Goal: Task Accomplishment & Management: Use online tool/utility

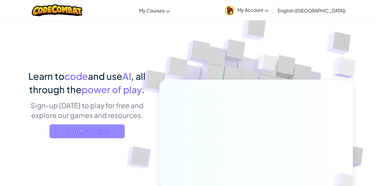
click at [107, 136] on span "Go to My Courses" at bounding box center [86, 131] width 75 height 14
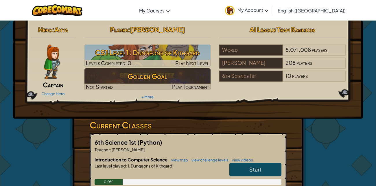
click at [254, 167] on span "Start" at bounding box center [255, 169] width 12 height 7
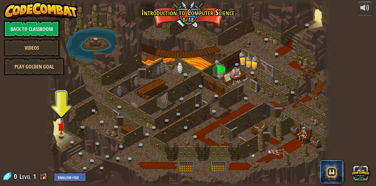
click at [58, 131] on img at bounding box center [61, 126] width 7 height 15
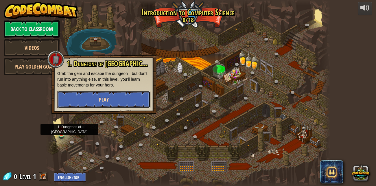
click at [100, 106] on button "Play" at bounding box center [103, 99] width 93 height 17
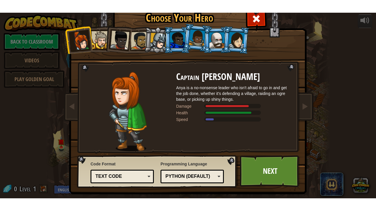
scroll to position [4, 0]
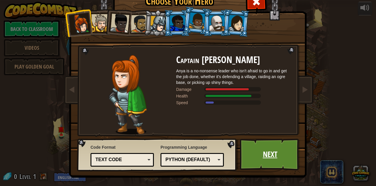
click at [284, 149] on link "Next" at bounding box center [270, 154] width 60 height 32
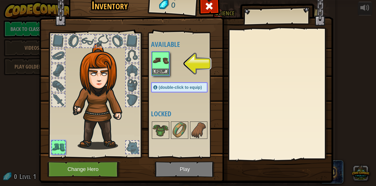
click at [156, 61] on img at bounding box center [160, 60] width 16 height 16
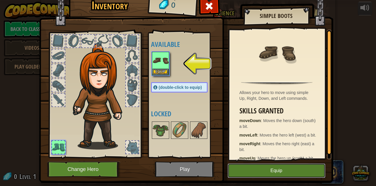
click at [261, 172] on button "Equip" at bounding box center [276, 170] width 98 height 14
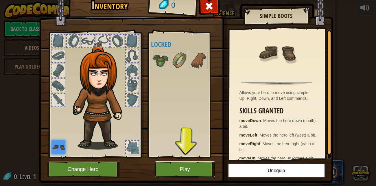
click at [187, 170] on button "Play" at bounding box center [185, 169] width 60 height 16
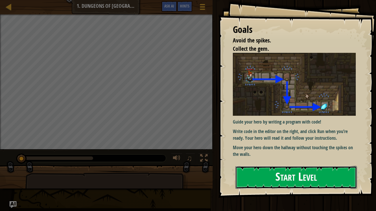
click at [339, 166] on button "Start Level" at bounding box center [296, 177] width 122 height 23
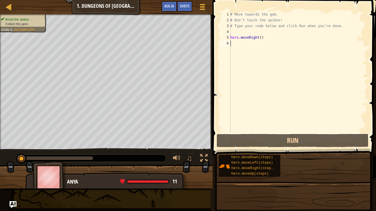
click at [338, 111] on div "# Move towards the gem. # Don’t touch the spikes! # Type your code below and cl…" at bounding box center [298, 78] width 138 height 133
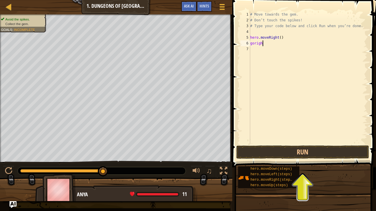
scroll to position [3, 1]
click at [285, 152] on button "Run" at bounding box center [302, 152] width 133 height 13
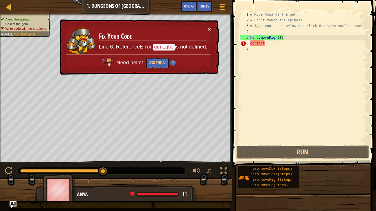
click at [253, 43] on div "# Move towards the gem. # Don’t touch the spikes! # Type your code below and cl…" at bounding box center [308, 84] width 118 height 144
click at [253, 42] on div "# Move towards the gem. # Don’t touch the spikes! # Type your code below and cl…" at bounding box center [308, 84] width 118 height 144
click at [254, 42] on div "# Move towards the gem. # Don’t touch the spikes! # Type your code below and cl…" at bounding box center [308, 84] width 118 height 144
click at [313, 38] on div "# Move towards the gem. # Don’t touch the spikes! # Type your code below and cl…" at bounding box center [308, 84] width 118 height 144
click at [285, 44] on div "# Move towards the gem. # Don’t touch the spikes! # Type your code below and cl…" at bounding box center [308, 84] width 118 height 144
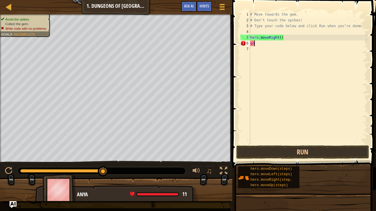
scroll to position [3, 0]
type textarea "g"
type textarea "b"
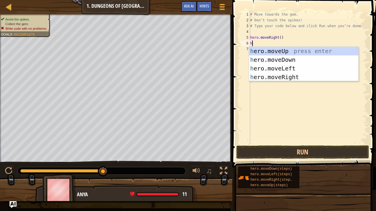
type textarea "her"
click at [293, 61] on div "her o.moveUp press enter her o.moveDown press enter her o.moveLeft press enter …" at bounding box center [303, 73] width 109 height 52
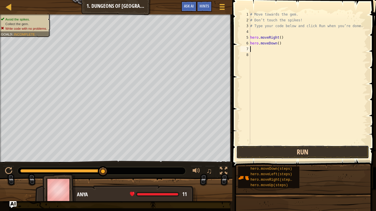
click at [285, 149] on button "Run" at bounding box center [302, 152] width 133 height 13
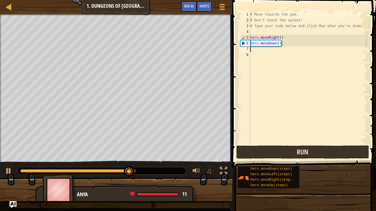
type textarea "h"
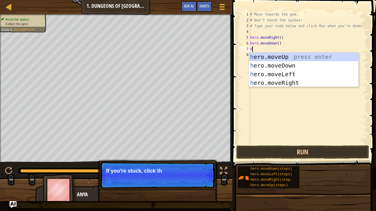
click at [287, 82] on div "h ero.moveUp press enter h ero.moveDown press enter h ero.moveLeft press enter …" at bounding box center [303, 79] width 109 height 52
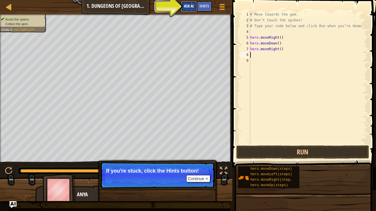
click at [189, 7] on span "Ask AI" at bounding box center [189, 5] width 10 height 5
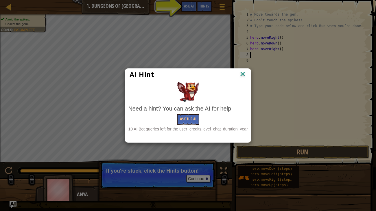
click at [244, 76] on img at bounding box center [243, 74] width 8 height 9
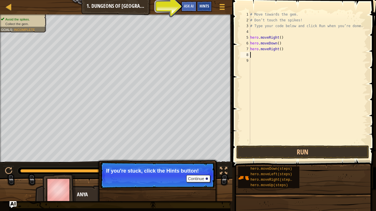
click at [205, 5] on span "Hints" at bounding box center [204, 5] width 10 height 5
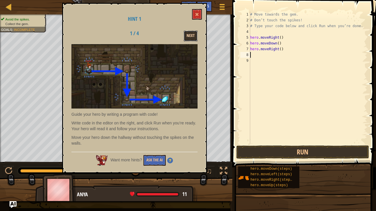
click at [189, 40] on button "Next" at bounding box center [190, 36] width 14 height 11
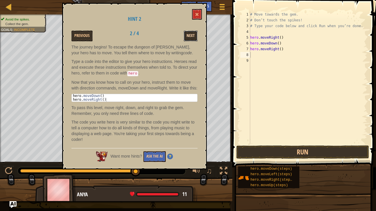
click at [190, 34] on button "Next" at bounding box center [190, 36] width 14 height 11
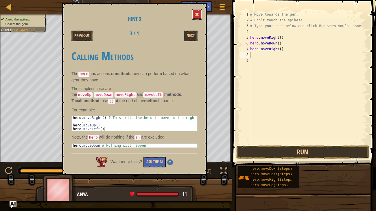
click at [197, 14] on span at bounding box center [197, 14] width 4 height 4
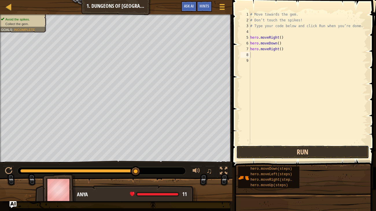
click at [320, 152] on button "Run" at bounding box center [302, 152] width 133 height 13
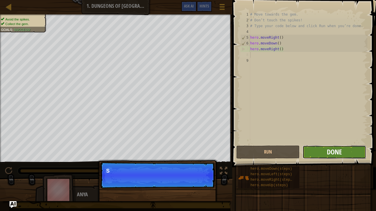
click at [341, 153] on span "Done" at bounding box center [333, 151] width 15 height 9
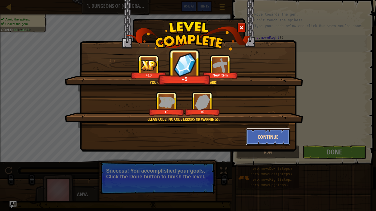
click at [268, 131] on button "Continue" at bounding box center [268, 136] width 45 height 17
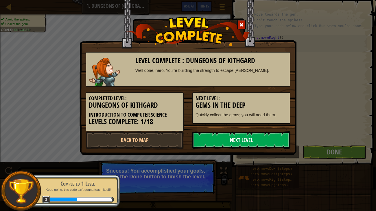
click at [270, 139] on link "Next Level" at bounding box center [241, 139] width 98 height 17
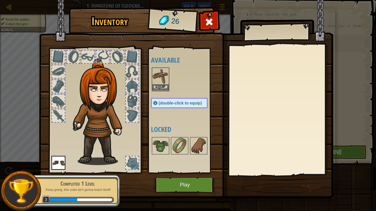
click at [160, 74] on img at bounding box center [160, 76] width 16 height 16
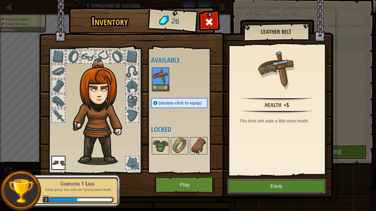
click at [258, 185] on button "Equip" at bounding box center [276, 186] width 98 height 14
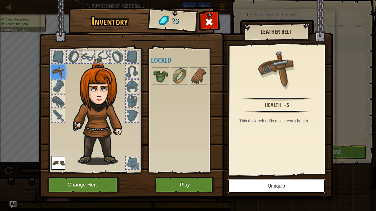
click at [273, 185] on button "Unequip" at bounding box center [276, 186] width 98 height 14
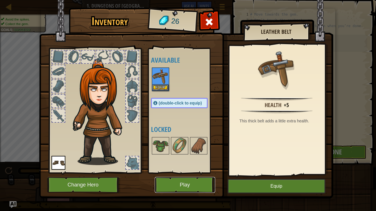
click at [194, 183] on button "Play" at bounding box center [185, 185] width 60 height 16
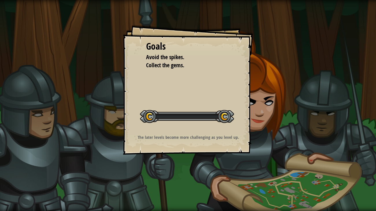
click at [199, 182] on div "Goals Avoid the spikes. Collect the gems. Start Level Error loading from server…" at bounding box center [188, 105] width 376 height 211
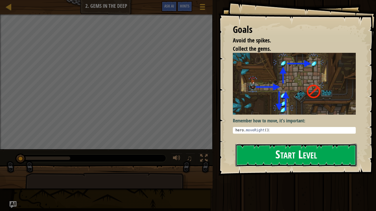
click at [283, 147] on button "Start Level" at bounding box center [296, 155] width 122 height 23
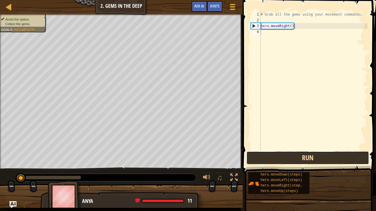
click at [315, 154] on button "Run" at bounding box center [307, 157] width 122 height 13
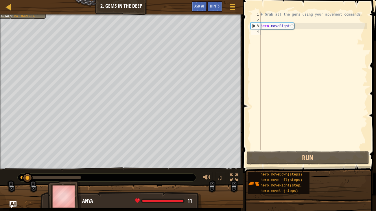
click at [367, 143] on div "# Grab all the gems using your movement commands. hero . moveRight ( )" at bounding box center [313, 81] width 108 height 139
type textarea "h"
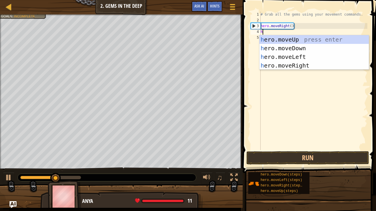
scroll to position [3, 0]
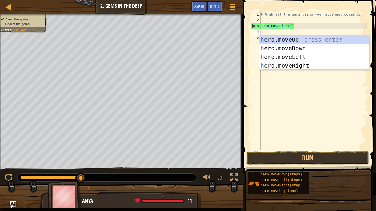
click at [302, 40] on div "h ero.moveUp press enter h ero.moveDown press enter h ero.moveLeft press enter …" at bounding box center [313, 61] width 109 height 52
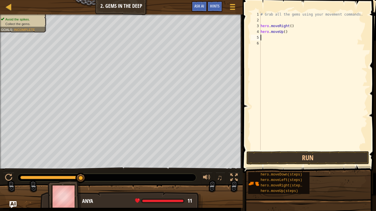
type textarea "h"
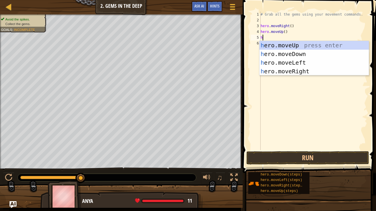
click at [304, 70] on div "h ero.moveUp press enter h ero.moveDown press enter h ero.moveLeft press enter …" at bounding box center [313, 67] width 109 height 52
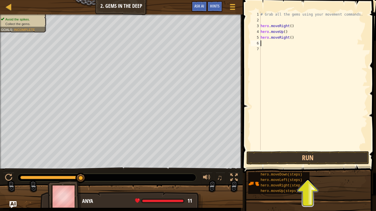
type textarea "h"
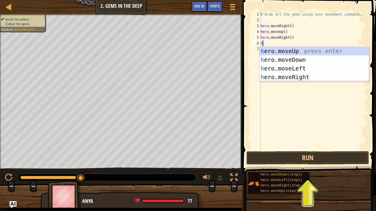
click at [302, 61] on div "h ero.moveUp press enter h ero.moveDown press enter h ero.moveLeft press enter …" at bounding box center [313, 73] width 109 height 52
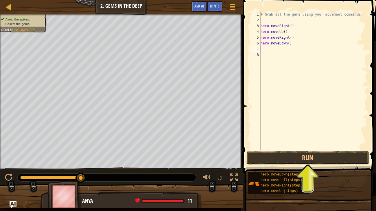
type textarea "h"
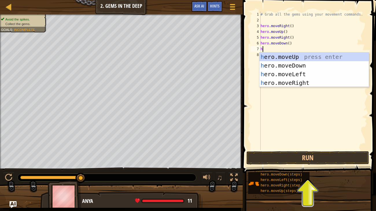
click at [296, 75] on div "h ero.moveUp press enter h ero.moveDown press enter h ero.moveLeft press enter …" at bounding box center [313, 79] width 109 height 52
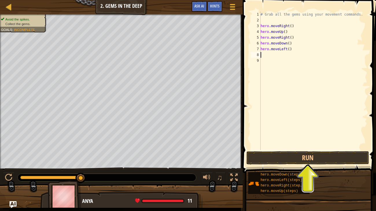
type textarea "h"
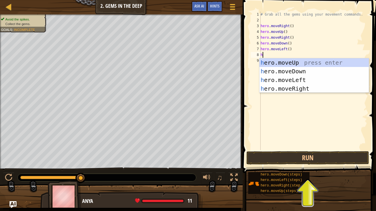
click at [303, 70] on div "h ero.moveUp press enter h ero.moveDown press enter h ero.moveLeft press enter …" at bounding box center [313, 84] width 109 height 52
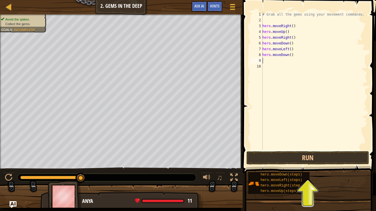
type textarea "h"
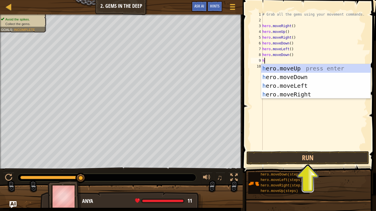
click at [297, 65] on div "h ero.moveUp press enter h ero.moveDown press enter h ero.moveLeft press enter …" at bounding box center [315, 90] width 109 height 52
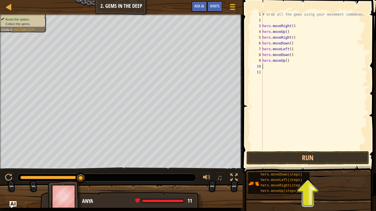
type textarea "h"
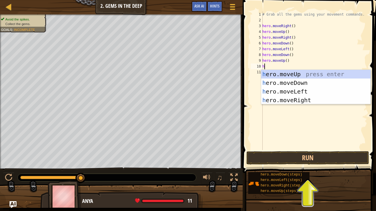
click at [301, 99] on div "h ero.moveUp press enter h ero.moveDown press enter h ero.moveLeft press enter …" at bounding box center [315, 96] width 109 height 52
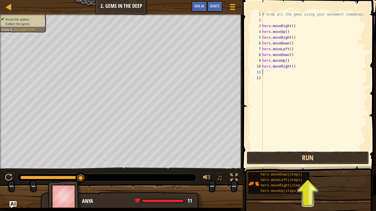
click at [292, 159] on button "Run" at bounding box center [307, 157] width 122 height 13
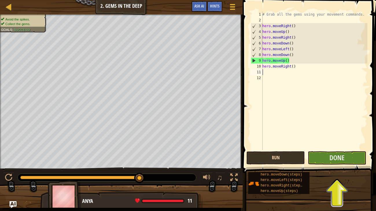
type textarea "h"
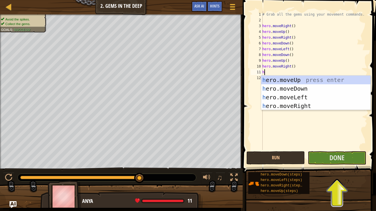
click at [300, 80] on div "h ero.moveUp press enter h ero.moveDown press enter h ero.moveLeft press enter …" at bounding box center [315, 102] width 109 height 52
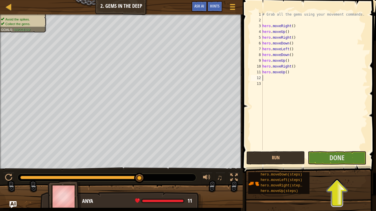
type textarea "h"
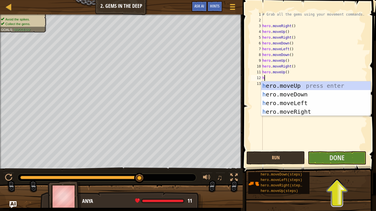
click at [302, 110] on div "h ero.moveUp press enter h ero.moveDown press enter h ero.moveLeft press enter …" at bounding box center [315, 107] width 109 height 52
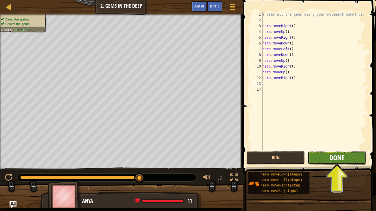
click at [344, 157] on span "Done" at bounding box center [336, 157] width 15 height 9
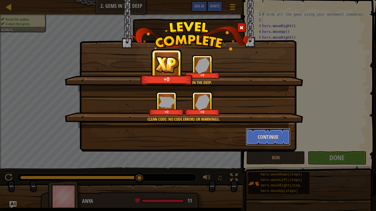
click at [272, 133] on button "Continue" at bounding box center [268, 136] width 45 height 17
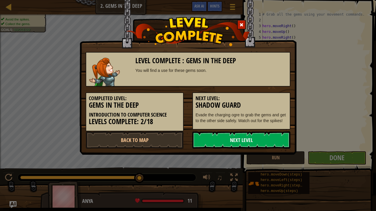
click at [273, 136] on link "Next Level" at bounding box center [241, 139] width 98 height 17
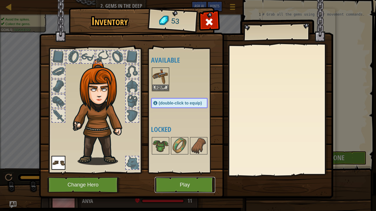
click at [194, 185] on button "Play" at bounding box center [185, 185] width 60 height 16
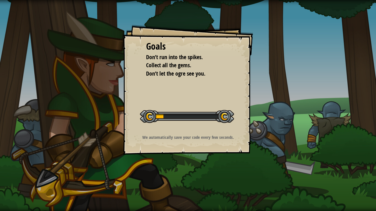
click at [197, 185] on div "Goals Don’t run into the spikes. Collect all the gems. Don’t let the ogre see y…" at bounding box center [188, 105] width 376 height 211
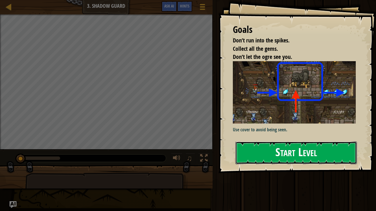
click at [297, 153] on button "Start Level" at bounding box center [296, 153] width 122 height 23
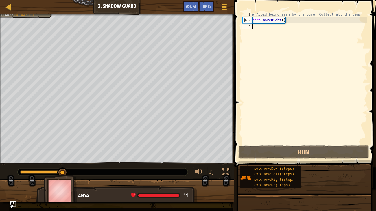
type textarea "h"
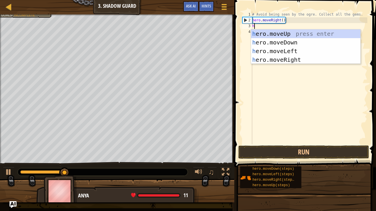
scroll to position [3, 0]
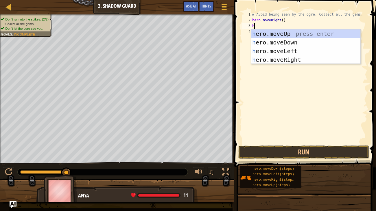
click at [293, 58] on div "h ero.moveUp press enter h ero.moveDown press enter h ero.moveLeft press enter …" at bounding box center [305, 55] width 109 height 52
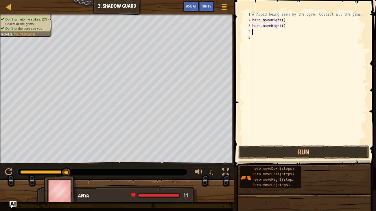
click at [259, 32] on div "# Avoid being seen by the ogre. Collect all the gems. hero . moveRight ( ) hero…" at bounding box center [309, 84] width 116 height 144
type textarea "h"
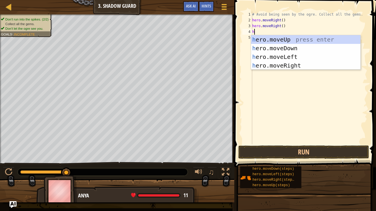
click at [292, 57] on div "h ero.moveUp press enter h ero.moveDown press enter h ero.moveLeft press enter …" at bounding box center [305, 61] width 109 height 52
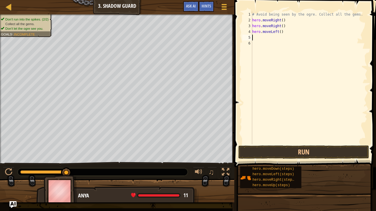
type textarea "h"
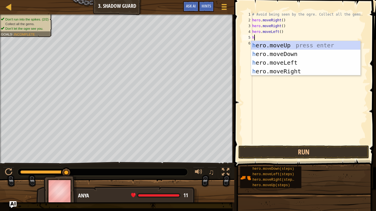
click at [289, 44] on div "h ero.moveUp press enter h ero.moveDown press enter h ero.moveLeft press enter …" at bounding box center [305, 67] width 109 height 52
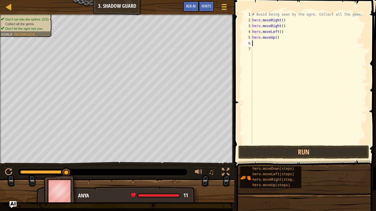
click at [363, 131] on div "# Avoid being seen by the ogre. Collect all the gems. hero . moveRight ( ) hero…" at bounding box center [309, 84] width 116 height 144
click at [276, 38] on div "# Avoid being seen by the ogre. Collect all the gems. hero . moveRight ( ) hero…" at bounding box center [309, 84] width 116 height 144
click at [279, 40] on div "# Avoid being seen by the ogre. Collect all the gems. hero . moveRight ( ) hero…" at bounding box center [309, 84] width 116 height 144
type textarea "h"
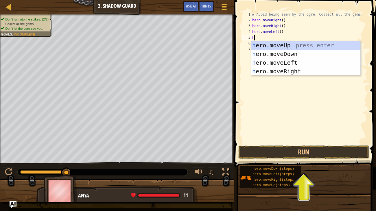
click at [292, 55] on div "h ero.moveUp press enter h ero.moveDown press enter h ero.moveLeft press enter …" at bounding box center [305, 67] width 109 height 52
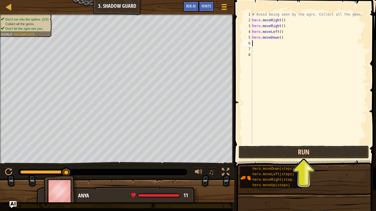
click at [302, 152] on button "Run" at bounding box center [303, 152] width 131 height 13
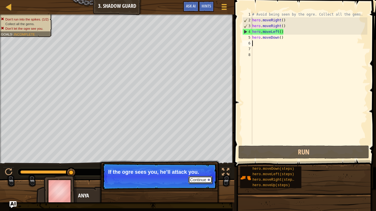
click at [197, 179] on button "Continue" at bounding box center [200, 180] width 24 height 8
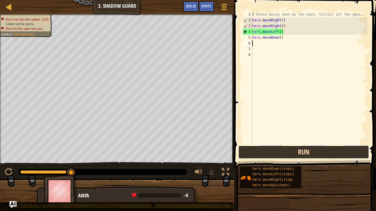
click at [267, 149] on button "Run" at bounding box center [303, 152] width 131 height 13
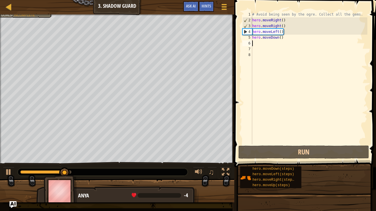
click at [280, 38] on div "# Avoid being seen by the ogre. Collect all the gems. hero . moveRight ( ) hero…" at bounding box center [309, 84] width 116 height 144
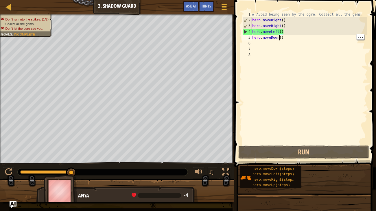
click at [285, 37] on div "# Avoid being seen by the ogre. Collect all the gems. hero . moveRight ( ) hero…" at bounding box center [309, 84] width 116 height 144
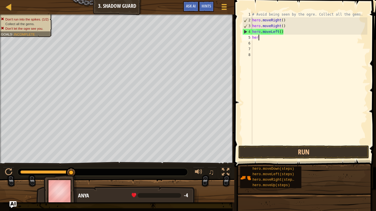
type textarea "h"
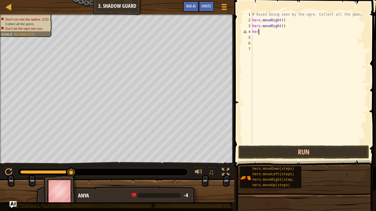
type textarea "h"
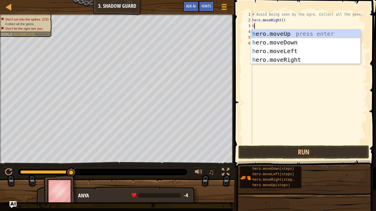
click at [281, 30] on div "h ero.moveUp press enter h ero.moveDown press enter h ero.moveLeft press enter …" at bounding box center [305, 55] width 109 height 52
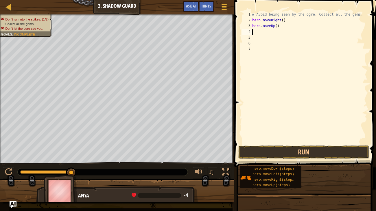
type textarea "h"
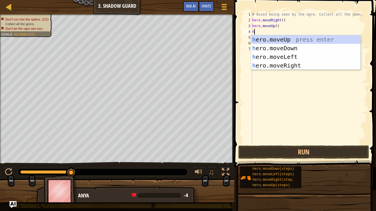
click at [294, 67] on div "h ero.moveUp press enter h ero.moveDown press enter h ero.moveLeft press enter …" at bounding box center [305, 61] width 109 height 52
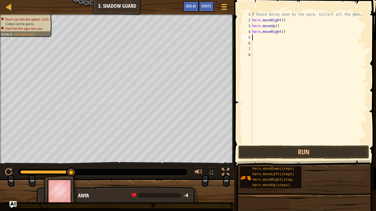
type textarea "h"
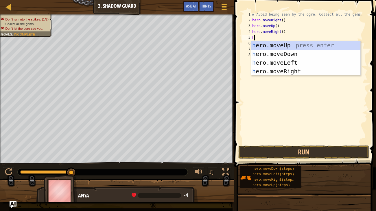
click at [290, 54] on div "h ero.moveUp press enter h ero.moveDown press enter h ero.moveLeft press enter …" at bounding box center [305, 67] width 109 height 52
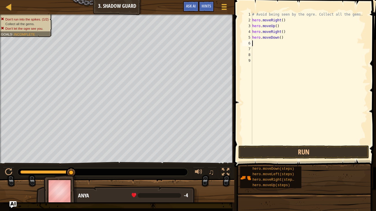
type textarea "h"
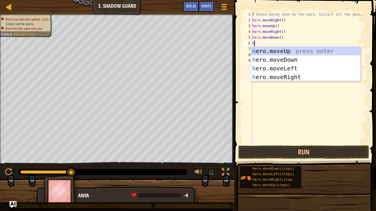
click at [297, 77] on div "h ero.moveUp press enter h ero.moveDown press enter h ero.moveLeft press enter …" at bounding box center [305, 73] width 109 height 52
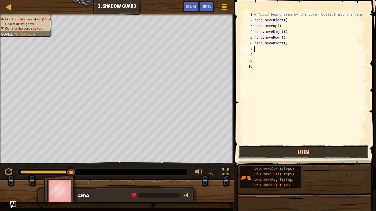
click at [313, 146] on button "Run" at bounding box center [303, 152] width 131 height 13
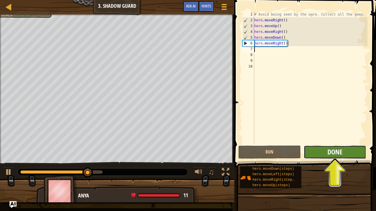
click at [341, 150] on span "Done" at bounding box center [334, 151] width 15 height 9
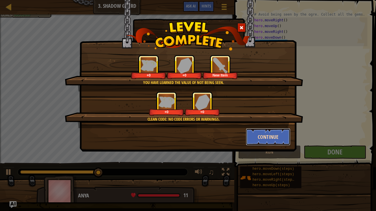
click at [274, 137] on button "Continue" at bounding box center [268, 136] width 45 height 17
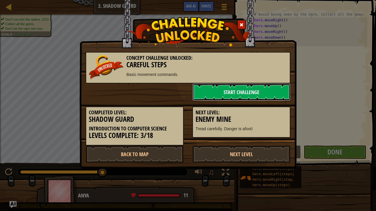
click at [274, 88] on link "Start Challenge" at bounding box center [241, 91] width 98 height 17
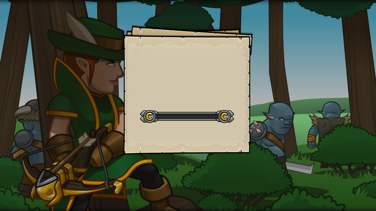
click at [274, 95] on div "Goals Start Level Error loading from server. Try refreshing the page. You'll ne…" at bounding box center [188, 105] width 376 height 211
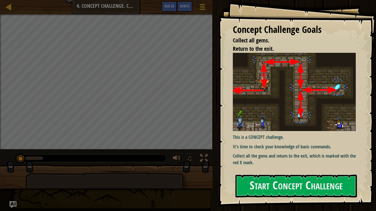
click at [303, 105] on img at bounding box center [294, 92] width 123 height 78
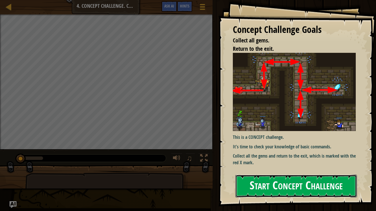
click at [320, 185] on button "Start Concept Challenge" at bounding box center [296, 186] width 122 height 23
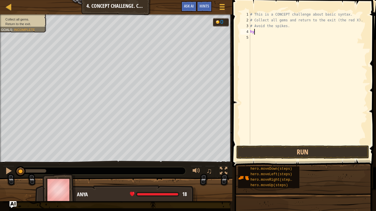
scroll to position [3, 0]
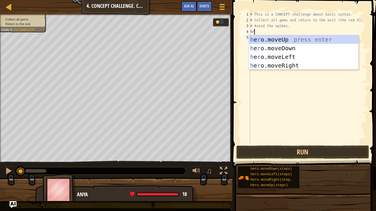
type textarea "h"
click at [298, 36] on div "h ero.moveUp press enter h ero.moveDown press enter h ero.moveLeft press enter …" at bounding box center [303, 61] width 109 height 52
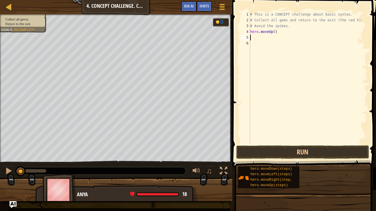
type textarea "h"
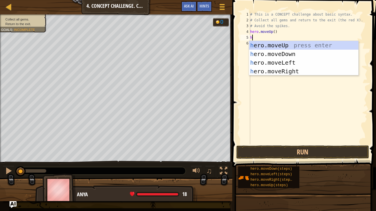
click at [288, 70] on div "h ero.moveUp press enter h ero.moveDown press enter h ero.moveLeft press enter …" at bounding box center [303, 67] width 109 height 52
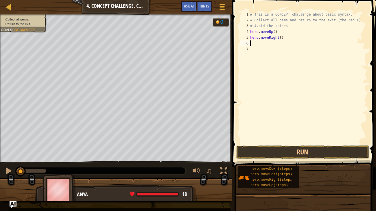
type textarea "h"
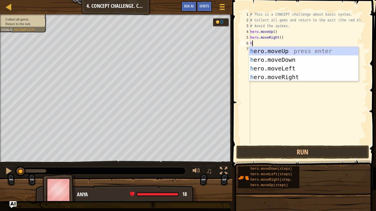
click at [289, 58] on div "h ero.moveUp press enter h ero.moveDown press enter h ero.moveLeft press enter …" at bounding box center [303, 73] width 109 height 52
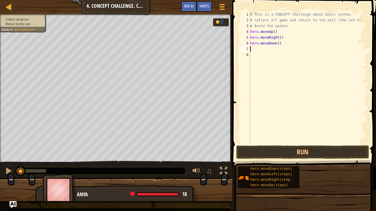
type textarea "h"
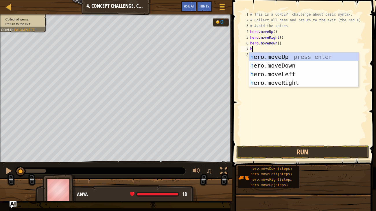
click at [287, 56] on div "h ero.moveUp press enter h ero.moveDown press enter h ero.moveLeft press enter …" at bounding box center [303, 79] width 109 height 52
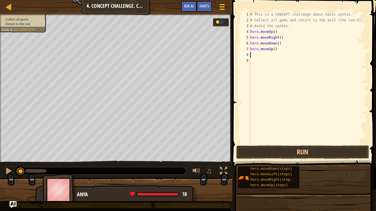
type textarea "h"
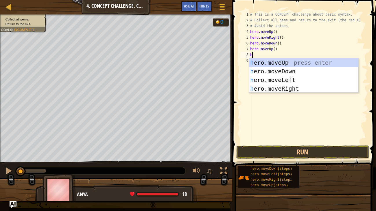
click at [290, 80] on div "h ero.moveUp press enter h ero.moveDown press enter h ero.moveLeft press enter …" at bounding box center [303, 84] width 109 height 52
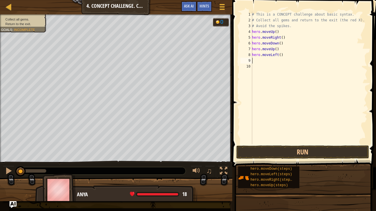
type textarea "h"
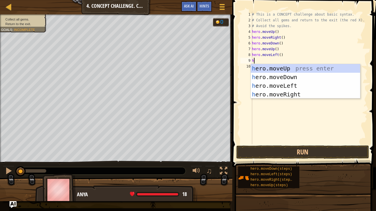
click at [289, 67] on div "h ero.moveUp press enter h ero.moveDown press enter h ero.moveLeft press enter …" at bounding box center [304, 90] width 109 height 52
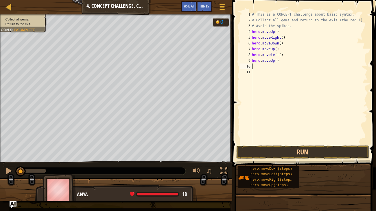
type textarea "h"
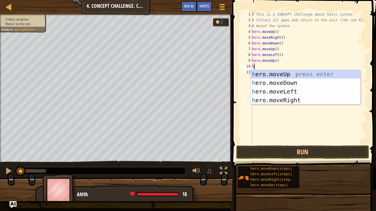
click at [295, 91] on div "h ero.moveUp press enter h ero.moveDown press enter h ero.moveLeft press enter …" at bounding box center [304, 96] width 109 height 52
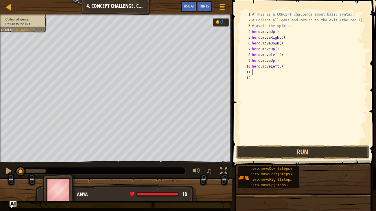
type textarea "h"
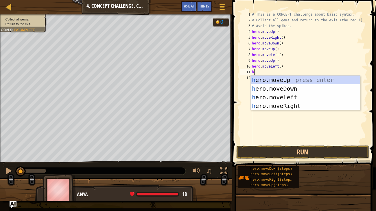
click at [287, 88] on div "h ero.moveUp press enter h ero.moveDown press enter h ero.moveLeft press enter …" at bounding box center [304, 102] width 109 height 52
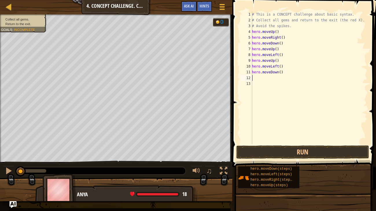
click at [267, 92] on div "# This is a CONCEPT challenge about basic syntax. # Collect all gems and return…" at bounding box center [308, 84] width 116 height 144
type textarea "h"
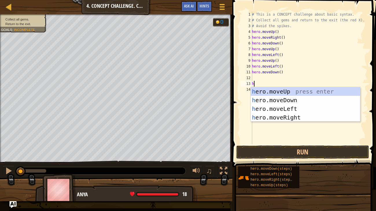
click at [290, 117] on div "h ero.moveUp press enter h ero.moveDown press enter h ero.moveLeft press enter …" at bounding box center [304, 113] width 109 height 52
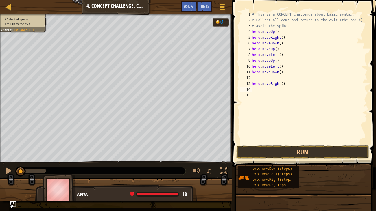
click at [288, 86] on div "# This is a CONCEPT challenge about basic syntax. # Collect all gems and return…" at bounding box center [308, 84] width 116 height 144
type textarea "h"
type textarea "l"
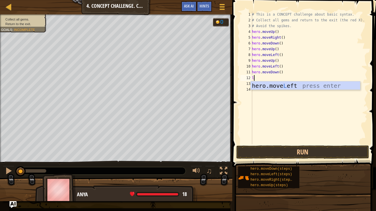
click at [301, 83] on div "hero.move L eft press enter" at bounding box center [304, 94] width 109 height 26
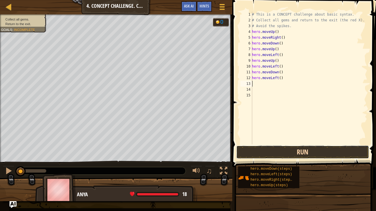
click at [309, 146] on button "Run" at bounding box center [302, 152] width 133 height 13
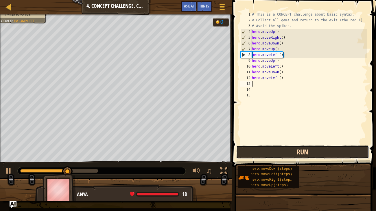
click at [296, 152] on button "Run" at bounding box center [302, 152] width 133 height 13
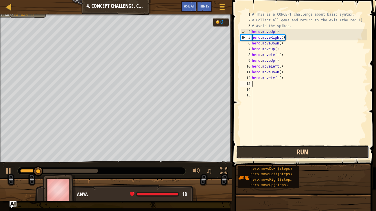
click at [283, 151] on button "Run" at bounding box center [302, 152] width 133 height 13
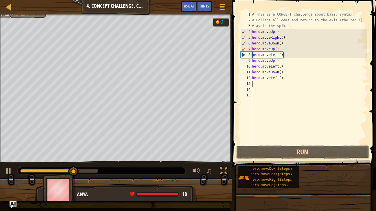
click at [257, 47] on div "# This is a CONCEPT challenge about basic syntax. # Collect all gems and return…" at bounding box center [308, 84] width 116 height 144
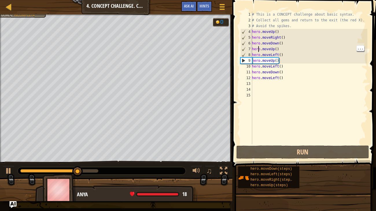
click at [284, 45] on div "# This is a CONCEPT challenge about basic syntax. # Collect all gems and return…" at bounding box center [308, 84] width 116 height 144
type textarea "hero.moveDown()"
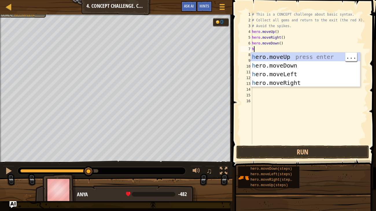
type textarea "h"
click at [292, 63] on div "h ero.moveUp press enter h ero.moveDown press enter h ero.moveLeft press enter …" at bounding box center [304, 79] width 109 height 52
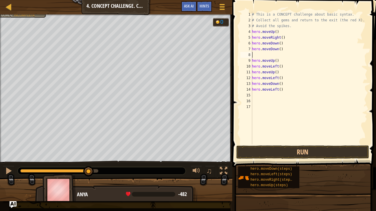
click at [278, 68] on div "# This is a CONCEPT challenge about basic syntax. # Collect all gems and return…" at bounding box center [308, 84] width 116 height 144
click at [284, 68] on div "# This is a CONCEPT challenge about basic syntax. # Collect all gems and return…" at bounding box center [308, 84] width 116 height 144
type textarea "h"
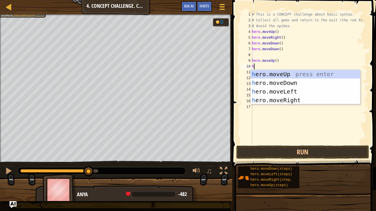
click at [299, 98] on div "h ero.moveUp press enter h ero.moveDown press enter h ero.moveLeft press enter …" at bounding box center [304, 96] width 109 height 52
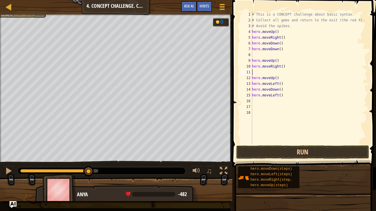
type textarea "h"
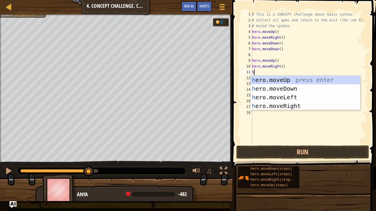
click at [293, 99] on div "h ero.moveUp press enter h ero.moveDown press enter h ero.moveLeft press enter …" at bounding box center [304, 102] width 109 height 52
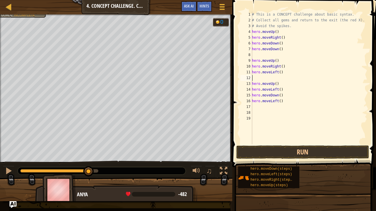
type textarea "hero.moveLeft()"
type textarea "hero.moveDown()"
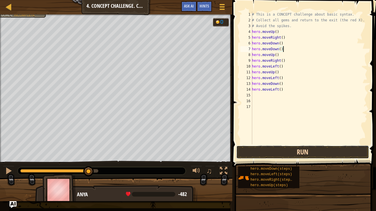
click at [337, 149] on button "Run" at bounding box center [302, 152] width 133 height 13
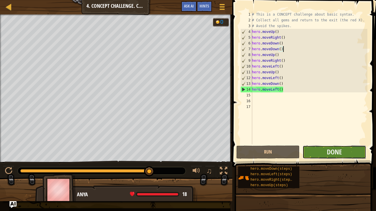
click at [344, 146] on button "Done" at bounding box center [333, 152] width 63 height 13
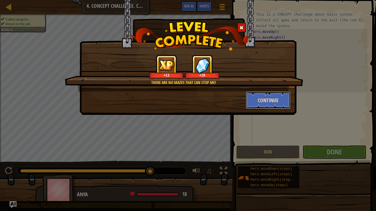
click at [281, 98] on button "Continue" at bounding box center [268, 100] width 45 height 17
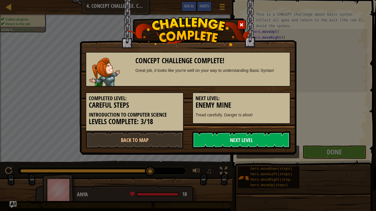
click at [251, 142] on link "Next Level" at bounding box center [241, 139] width 98 height 17
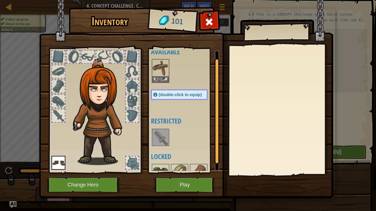
scroll to position [8, 0]
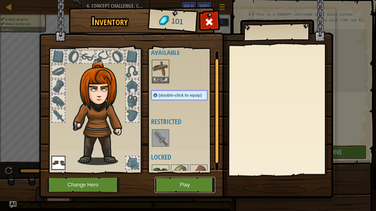
click at [180, 184] on button "Play" at bounding box center [185, 185] width 60 height 16
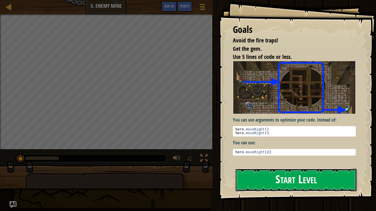
click at [303, 183] on button "Start Level" at bounding box center [296, 180] width 122 height 23
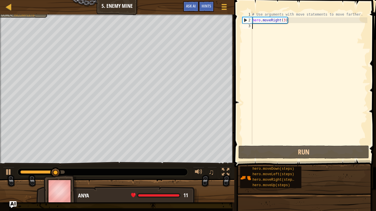
type textarea "h"
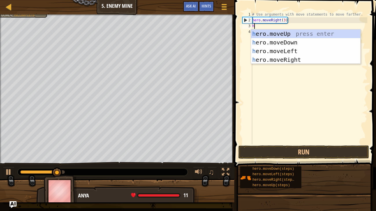
scroll to position [3, 0]
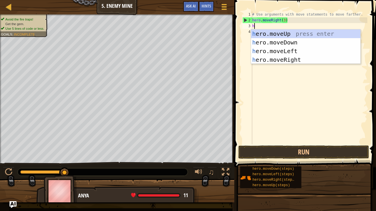
click at [291, 52] on div "h ero.moveUp press enter h ero.moveDown press enter h ero.moveLeft press enter …" at bounding box center [305, 55] width 109 height 52
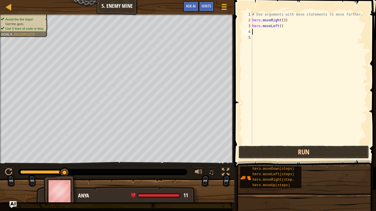
click at [336, 153] on button "Run" at bounding box center [303, 152] width 131 height 13
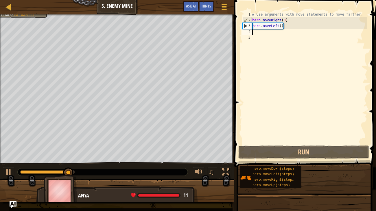
click at [274, 25] on div "# Use arguments with move statements to move farther. hero . moveRight ( 3 ) he…" at bounding box center [309, 84] width 116 height 144
click at [283, 24] on div "# Use arguments with move statements to move farther. hero . moveRight ( 3 ) he…" at bounding box center [309, 84] width 116 height 144
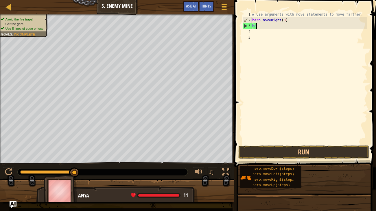
type textarea "h"
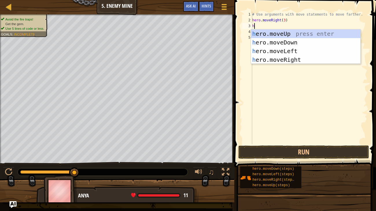
click at [290, 51] on div "h ero.moveUp press enter h ero.moveDown press enter h ero.moveLeft press enter …" at bounding box center [305, 55] width 109 height 52
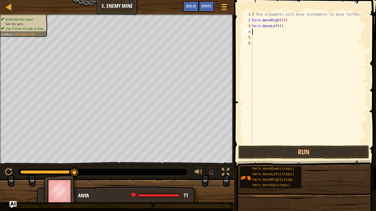
type textarea "h"
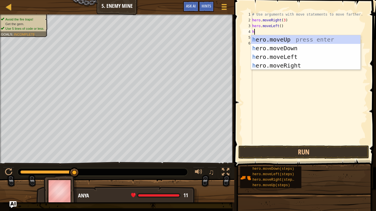
click at [297, 65] on div "h ero.moveUp press enter h ero.moveDown press enter h ero.moveLeft press enter …" at bounding box center [305, 61] width 109 height 52
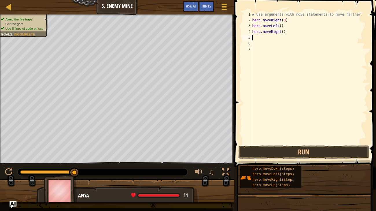
type textarea "h"
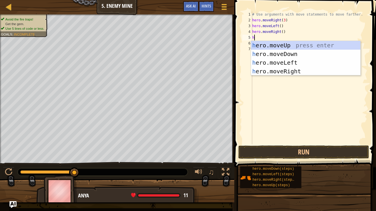
click at [293, 53] on div "h ero.moveUp press enter h ero.moveDown press enter h ero.moveLeft press enter …" at bounding box center [305, 67] width 109 height 52
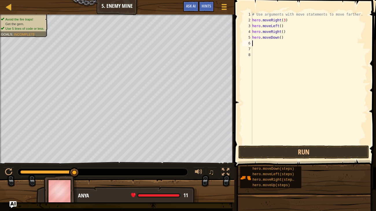
type textarea "h"
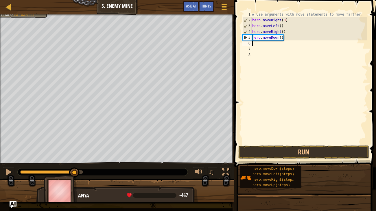
click at [281, 40] on div "# Use arguments with move statements to move farther. hero . moveRight ( 3 ) he…" at bounding box center [309, 84] width 116 height 144
type textarea "hero.moveDown(4)"
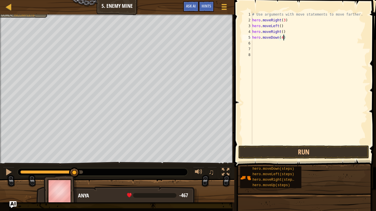
click at [255, 47] on div "# Use arguments with move statements to move farther. hero . moveRight ( 3 ) he…" at bounding box center [309, 84] width 116 height 144
type textarea "h"
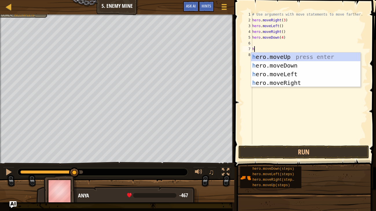
click at [293, 84] on div "h ero.moveUp press enter h ero.moveDown press enter h ero.moveLeft press enter …" at bounding box center [305, 79] width 109 height 52
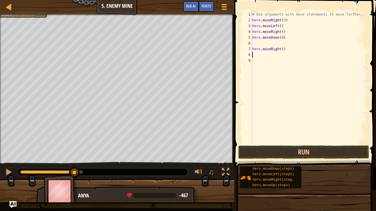
click at [284, 45] on div "# Use arguments with move statements to move farther. hero . moveRight ( 3 ) he…" at bounding box center [309, 84] width 116 height 144
click at [283, 49] on div "# Use arguments with move statements to move farther. hero . moveRight ( 3 ) he…" at bounding box center [309, 84] width 116 height 144
type textarea "hero.moveRight(3)"
click at [254, 44] on div "# Use arguments with move statements to move farther. hero . moveRight ( 3 ) he…" at bounding box center [309, 84] width 116 height 144
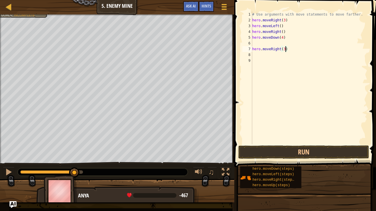
scroll to position [3, 0]
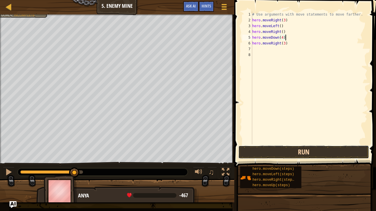
click at [328, 156] on button "Run" at bounding box center [303, 152] width 131 height 13
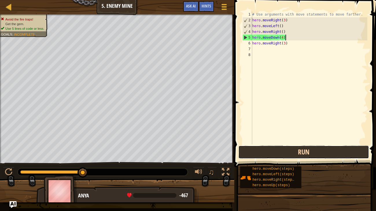
click at [284, 152] on button "Run" at bounding box center [303, 152] width 131 height 13
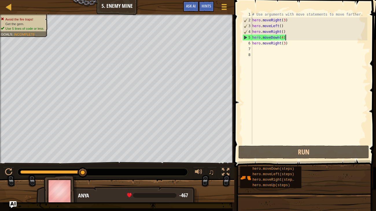
click at [286, 30] on div "# Use arguments with move statements to move farther. hero . moveRight ( 3 ) he…" at bounding box center [309, 84] width 116 height 144
click at [281, 27] on div "# Use arguments with move statements to move farther. hero . moveRight ( 3 ) he…" at bounding box center [309, 84] width 116 height 144
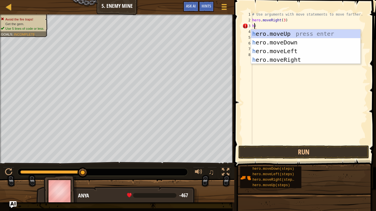
click at [292, 35] on div "h ero.moveUp press enter h ero.moveDown press enter h ero.moveLeft press enter …" at bounding box center [305, 55] width 109 height 52
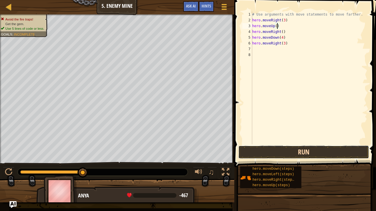
click at [346, 153] on button "Run" at bounding box center [303, 152] width 131 height 13
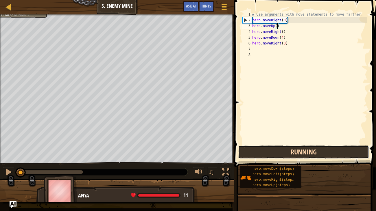
click at [346, 147] on button "Running" at bounding box center [303, 152] width 131 height 13
click at [342, 148] on button "Running" at bounding box center [303, 152] width 131 height 13
click at [342, 153] on button "Running" at bounding box center [303, 152] width 131 height 13
click at [347, 153] on button "Run" at bounding box center [303, 152] width 131 height 13
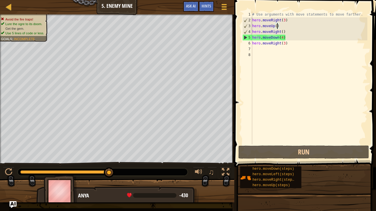
click at [281, 40] on div "# Use arguments with move statements to move farther. hero . moveRight ( 3 ) he…" at bounding box center [309, 84] width 116 height 144
click at [285, 36] on div "# Use arguments with move statements to move farther. hero . moveRight ( 3 ) he…" at bounding box center [309, 84] width 116 height 144
click at [281, 36] on div "# Use arguments with move statements to move farther. hero . moveRight ( 3 ) he…" at bounding box center [309, 84] width 116 height 144
click at [286, 36] on div "# Use arguments with move statements to move farther. hero . moveRight ( 3 ) he…" at bounding box center [309, 84] width 116 height 144
click at [281, 38] on div "# Use arguments with move statements to move farther. hero . moveRight ( 3 ) he…" at bounding box center [309, 84] width 116 height 144
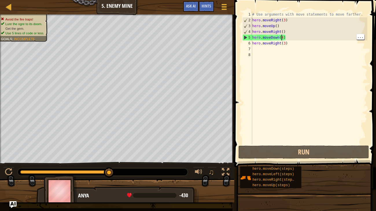
click at [283, 36] on div "# Use arguments with move statements to move farther. hero . moveRight ( 3 ) he…" at bounding box center [309, 84] width 116 height 144
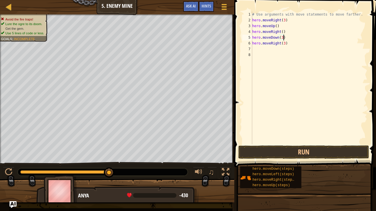
scroll to position [3, 2]
type textarea "hero.moveDown(3)"
click at [297, 148] on button "Run" at bounding box center [303, 152] width 131 height 13
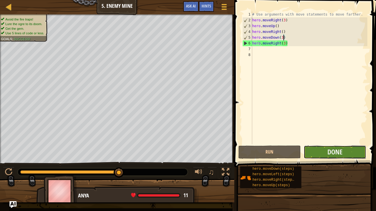
click at [343, 146] on button "Done" at bounding box center [334, 152] width 62 height 13
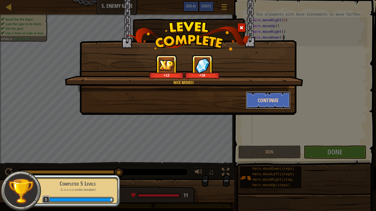
click at [270, 105] on button "Continue" at bounding box center [268, 100] width 45 height 17
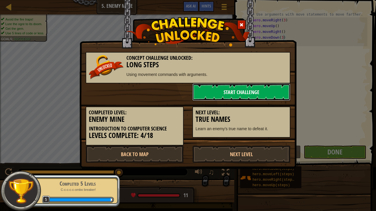
click at [270, 91] on link "Start Challenge" at bounding box center [241, 91] width 98 height 17
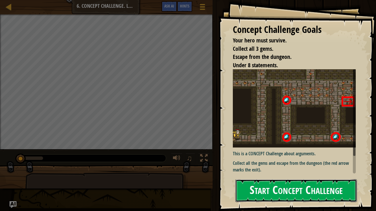
click at [340, 185] on button "Start Concept Challenge" at bounding box center [296, 190] width 122 height 23
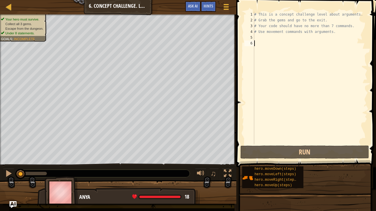
type textarea "h"
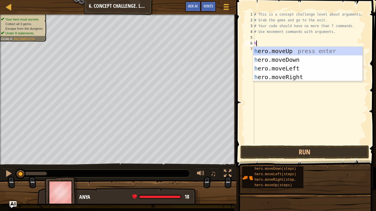
scroll to position [3, 0]
click at [300, 77] on div "h ero.moveUp press enter h ero.moveDown press enter h ero.moveLeft press enter …" at bounding box center [307, 73] width 109 height 52
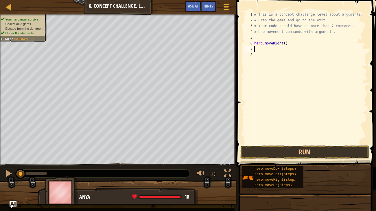
type textarea "h"
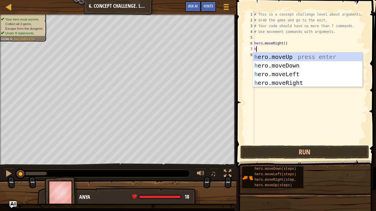
click at [291, 59] on div "h ero.moveUp press enter h ero.moveDown press enter h ero.moveLeft press enter …" at bounding box center [307, 79] width 109 height 52
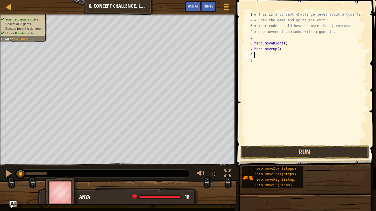
click at [259, 35] on div "# This is a concept challenge level about arguments. # Grab the gems and go to …" at bounding box center [310, 84] width 114 height 144
click at [283, 45] on div "# This is a concept challenge level about arguments. # Grab the gems and go to …" at bounding box center [310, 84] width 114 height 144
click at [276, 43] on div "# This is a concept challenge level about arguments. # Grab the gems and go to …" at bounding box center [310, 84] width 114 height 144
click at [280, 41] on div "# This is a concept challenge level about arguments. # Grab the gems and go to …" at bounding box center [310, 84] width 114 height 144
click at [279, 43] on div "# This is a concept challenge level about arguments. # Grab the gems and go to …" at bounding box center [310, 84] width 114 height 144
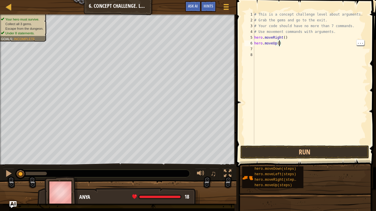
type textarea "hero.moveUp(4)"
click at [260, 49] on div "# This is a concept challenge level about arguments. # Grab the gems and go to …" at bounding box center [310, 84] width 114 height 144
type textarea "h"
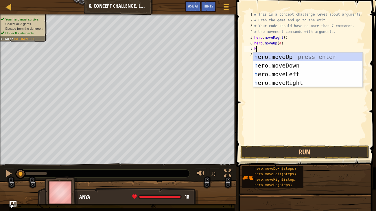
click at [299, 79] on div "h ero.moveUp press enter h ero.moveDown press enter h ero.moveLeft press enter …" at bounding box center [307, 79] width 109 height 52
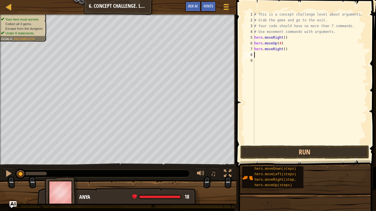
click at [283, 51] on div "# This is a concept challenge level about arguments. # Grab the gems and go to …" at bounding box center [310, 84] width 114 height 144
click at [291, 46] on div "# This is a concept challenge level about arguments. # Grab the gems and go to …" at bounding box center [310, 84] width 114 height 144
click at [285, 48] on div "# This is a concept challenge level about arguments. # Grab the gems and go to …" at bounding box center [310, 84] width 114 height 144
type textarea "hero.moveRight(3)"
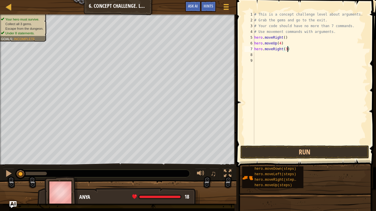
click at [256, 55] on div "# This is a concept challenge level about arguments. # Grab the gems and go to …" at bounding box center [310, 84] width 114 height 144
type textarea "h"
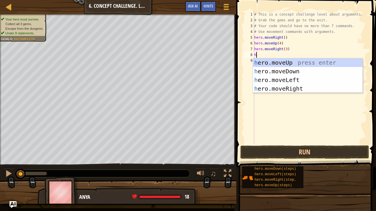
click at [296, 78] on div "h ero.moveUp press enter h ero.moveDown press enter h ero.moveLeft press enter …" at bounding box center [307, 84] width 109 height 52
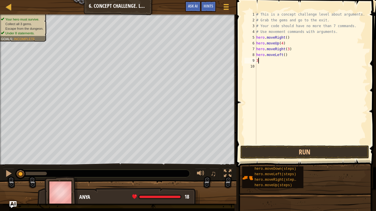
click at [285, 56] on div "# This is a concept challenge level about arguments. # Grab the gems and go to …" at bounding box center [311, 84] width 112 height 144
click at [265, 62] on div "# This is a concept challenge level about arguments. # Grab the gems and go to …" at bounding box center [311, 84] width 112 height 144
type textarea "3"
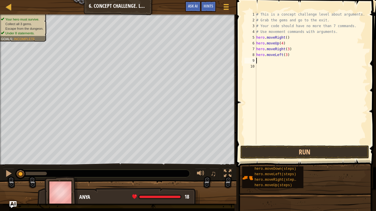
type textarea "h"
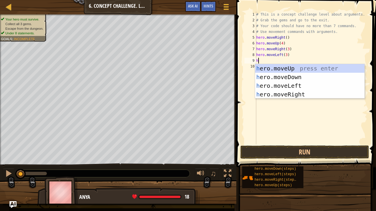
click at [296, 80] on div "h ero.moveUp press enter h ero.moveDown press enter h ero.moveLeft press enter …" at bounding box center [309, 90] width 109 height 52
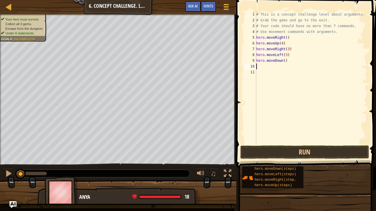
click at [284, 59] on div "# This is a concept challenge level about arguments. # Grab the gems and go to …" at bounding box center [311, 84] width 112 height 144
type textarea "hero.moveDown(4)"
click at [261, 64] on div "# This is a concept challenge level about arguments. # Grab the gems and go to …" at bounding box center [311, 84] width 112 height 144
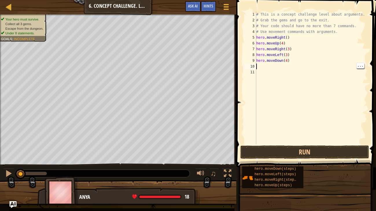
type textarea "h"
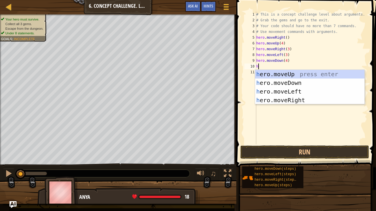
click at [295, 90] on div "h ero.moveUp press enter h ero.moveDown press enter h ero.moveLeft press enter …" at bounding box center [309, 96] width 109 height 52
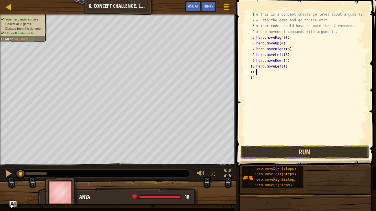
type textarea "h"
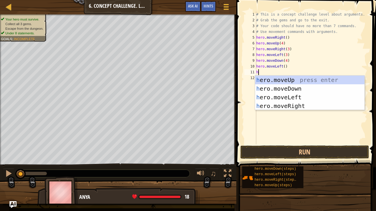
click at [286, 79] on div "h ero.moveUp press enter h ero.moveDown press enter h ero.moveLeft press enter …" at bounding box center [309, 102] width 109 height 52
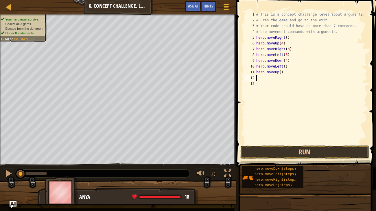
click at [285, 74] on div "# This is a concept challenge level about arguments. # Grab the gems and go to …" at bounding box center [311, 84] width 112 height 144
click at [278, 73] on div "# This is a concept challenge level about arguments. # Grab the gems and go to …" at bounding box center [311, 84] width 112 height 144
click at [281, 68] on div "# This is a concept challenge level about arguments. # Grab the gems and go to …" at bounding box center [311, 84] width 112 height 144
click at [280, 73] on div "# This is a concept challenge level about arguments. # Grab the gems and go to …" at bounding box center [311, 84] width 112 height 144
click at [279, 74] on div "# This is a concept challenge level about arguments. # Grab the gems and go to …" at bounding box center [311, 84] width 112 height 144
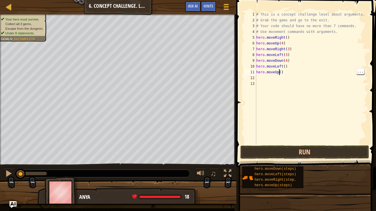
click at [279, 72] on div "# This is a concept challenge level about arguments. # Grab the gems and go to …" at bounding box center [311, 84] width 112 height 144
click at [281, 73] on div "# This is a concept challenge level about arguments. # Grab the gems and go to …" at bounding box center [311, 84] width 112 height 144
type textarea "hero.moveUp(3)"
click at [262, 75] on div "# This is a concept challenge level about arguments. # Grab the gems and go to …" at bounding box center [311, 84] width 112 height 144
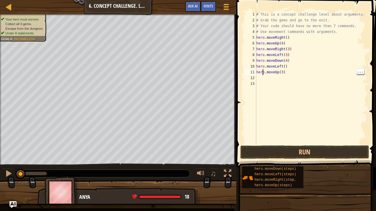
click at [259, 74] on div "# This is a concept challenge level about arguments. # Grab the gems and go to …" at bounding box center [311, 84] width 112 height 144
click at [256, 77] on div "# This is a concept challenge level about arguments. # Grab the gems and go to …" at bounding box center [311, 84] width 112 height 144
type textarea "h"
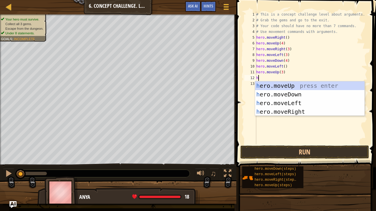
click at [289, 114] on div "h ero.moveUp press enter h ero.moveDown press enter h ero.moveLeft press enter …" at bounding box center [309, 107] width 109 height 52
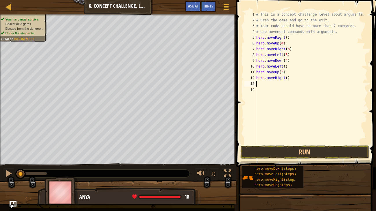
click at [286, 77] on div "# This is a concept challenge level about arguments. # Grab the gems and go to …" at bounding box center [311, 84] width 112 height 144
click at [276, 153] on button "Run" at bounding box center [304, 152] width 129 height 13
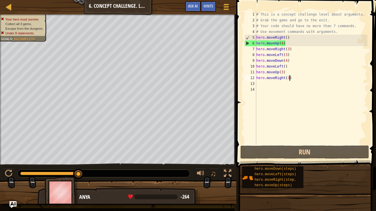
click at [281, 43] on div "# This is a concept challenge level about arguments. # Grab the gems and go to …" at bounding box center [311, 84] width 112 height 144
click at [283, 41] on div "# This is a concept challenge level about arguments. # Grab the gems and go to …" at bounding box center [311, 84] width 112 height 144
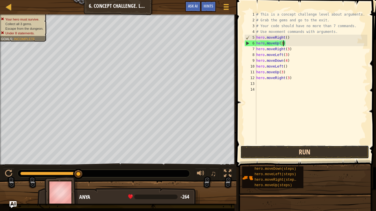
click at [301, 148] on button "Run" at bounding box center [304, 152] width 129 height 13
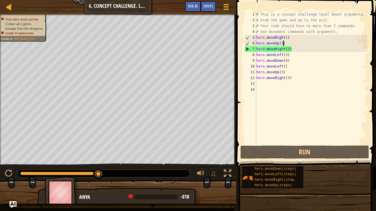
click at [289, 48] on div "# This is a concept challenge level about arguments. # Grab the gems and go to …" at bounding box center [311, 84] width 112 height 144
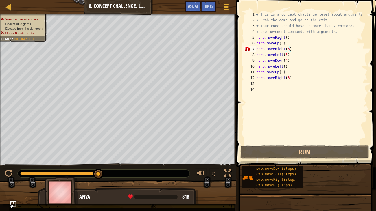
scroll to position [3, 2]
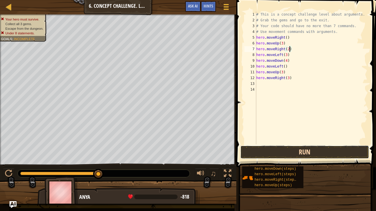
click at [289, 152] on button "Run" at bounding box center [304, 152] width 129 height 13
click at [283, 147] on button "Run" at bounding box center [304, 152] width 129 height 13
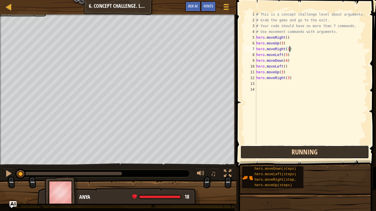
click at [296, 151] on button "Running" at bounding box center [304, 152] width 129 height 13
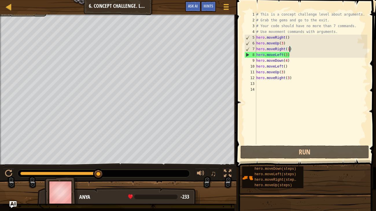
click at [287, 52] on div "# This is a concept challenge level about arguments. # Grab the gems and go to …" at bounding box center [311, 84] width 112 height 144
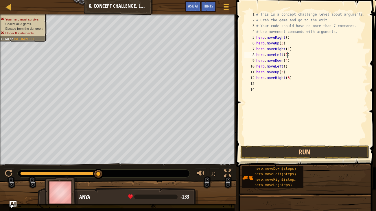
click at [292, 48] on div "# This is a concept challenge level about arguments. # Grab the gems and go to …" at bounding box center [311, 84] width 112 height 144
click at [289, 48] on div "# This is a concept challenge level about arguments. # Grab the gems and go to …" at bounding box center [311, 84] width 112 height 144
click at [310, 157] on button "Run" at bounding box center [304, 152] width 129 height 13
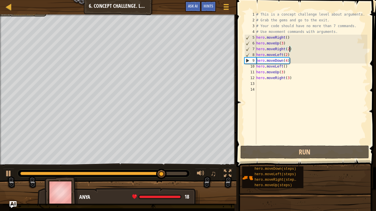
click at [288, 55] on div "# This is a concept challenge level about arguments. # Grab the gems and go to …" at bounding box center [311, 84] width 112 height 144
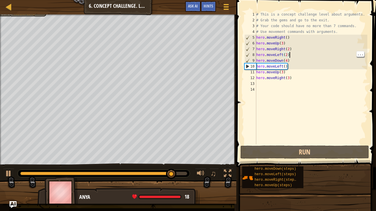
scroll to position [3, 3]
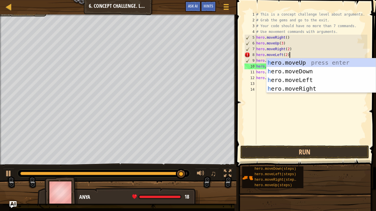
type textarea "hero.moveLeft(2)"
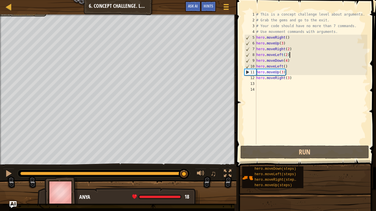
click at [259, 55] on div "# This is a concept challenge level about arguments. # Grab the gems and go to …" at bounding box center [311, 84] width 112 height 144
click at [290, 56] on div "# This is a concept challenge level about arguments. # Grab the gems and go to …" at bounding box center [311, 84] width 112 height 144
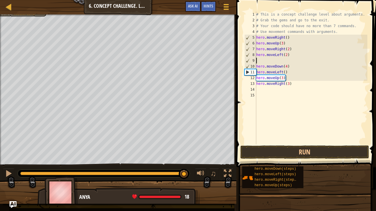
scroll to position [3, 0]
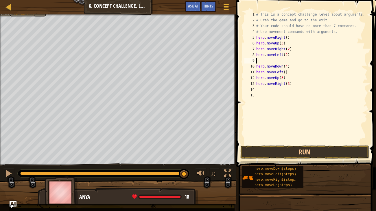
type textarea "h"
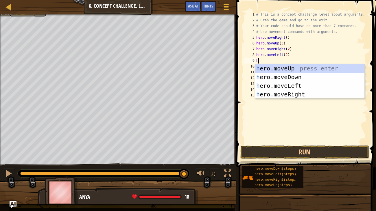
click at [300, 95] on div "h ero.moveUp press enter h ero.moveDown press enter h ero.moveLeft press enter …" at bounding box center [309, 90] width 109 height 52
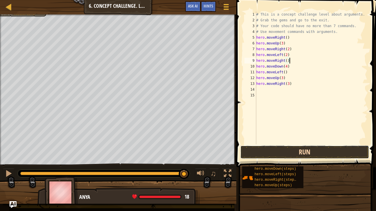
click at [330, 151] on button "Run" at bounding box center [304, 152] width 129 height 13
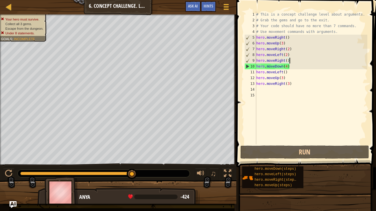
click at [287, 61] on div "# This is a concept challenge level about arguments. # Grab the gems and go to …" at bounding box center [311, 84] width 112 height 144
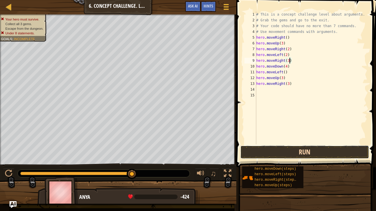
click at [284, 153] on button "Run" at bounding box center [304, 152] width 129 height 13
click at [273, 147] on button "Run" at bounding box center [304, 152] width 129 height 13
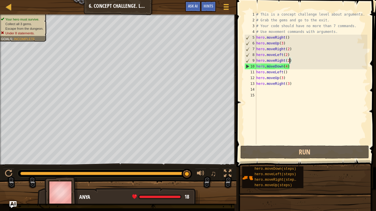
click at [286, 66] on div "# This is a concept challenge level about arguments. # Grab the gems and go to …" at bounding box center [311, 84] width 112 height 144
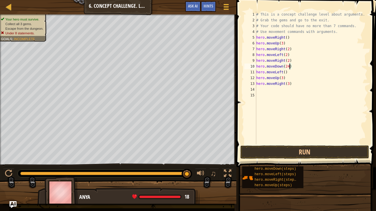
click at [285, 72] on div "# This is a concept challenge level about arguments. # Grab the gems and go to …" at bounding box center [311, 84] width 112 height 144
click at [300, 152] on button "Run" at bounding box center [304, 152] width 129 height 13
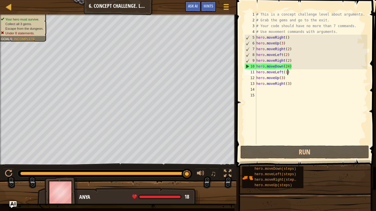
click at [288, 64] on div "# This is a concept challenge level about arguments. # Grab the gems and go to …" at bounding box center [311, 84] width 112 height 144
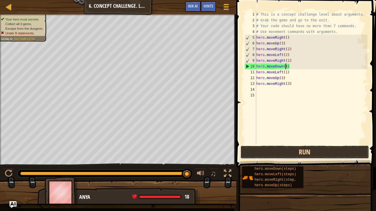
click at [344, 150] on button "Run" at bounding box center [304, 152] width 129 height 13
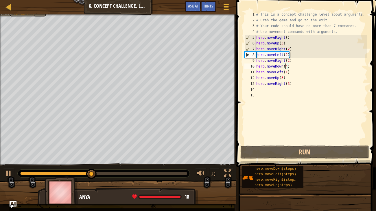
click at [287, 65] on div "# This is a concept challenge level about arguments. # Grab the gems and go to …" at bounding box center [311, 84] width 112 height 144
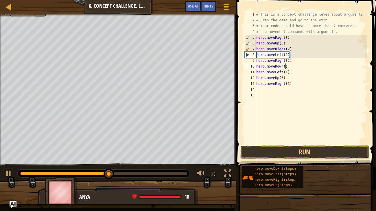
type textarea "hero.moveDown(3)"
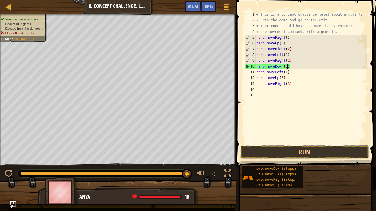
click at [339, 144] on div "# This is a concept challenge level about arguments. # Grab the gems and go to …" at bounding box center [311, 84] width 112 height 144
click at [339, 151] on button "Run" at bounding box center [304, 152] width 129 height 13
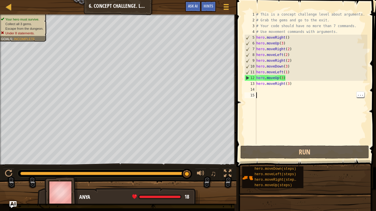
click at [289, 81] on div "# This is a concept challenge level about arguments. # Grab the gems and go to …" at bounding box center [311, 84] width 112 height 144
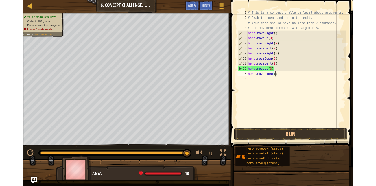
scroll to position [3, 2]
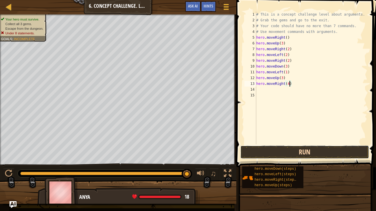
click at [286, 148] on button "Run" at bounding box center [304, 152] width 129 height 13
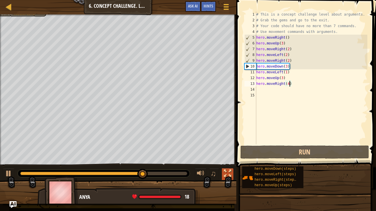
click at [229, 171] on div at bounding box center [228, 174] width 8 height 8
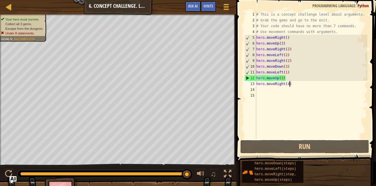
click at [290, 55] on div "# This is a concept challenge level about arguments. # Grab the gems and go to …" at bounding box center [311, 81] width 112 height 139
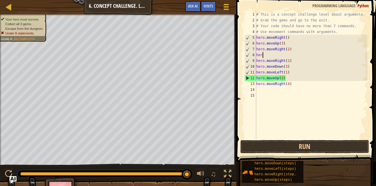
scroll to position [3, 0]
type textarea "h"
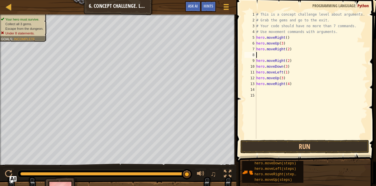
click at [292, 57] on div "# This is a concept challenge level about arguments. # Grab the gems and go to …" at bounding box center [311, 81] width 112 height 139
click at [294, 60] on div "# This is a concept challenge level about arguments. # Grab the gems and go to …" at bounding box center [311, 81] width 112 height 139
type textarea "h"
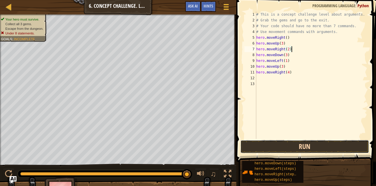
click at [331, 146] on button "Run" at bounding box center [304, 146] width 129 height 13
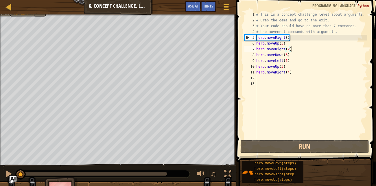
click at [288, 38] on div "# This is a concept challenge level about arguments. # Grab the gems and go to …" at bounding box center [311, 81] width 112 height 139
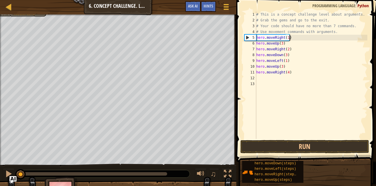
scroll to position [3, 2]
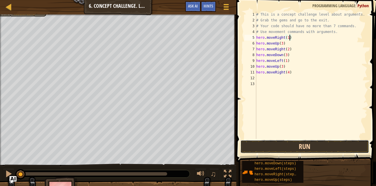
click at [312, 142] on button "Run" at bounding box center [304, 146] width 129 height 13
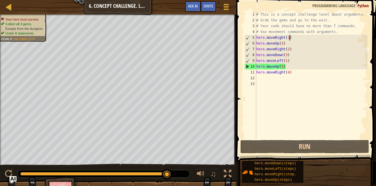
click at [282, 66] on div "# This is a concept challenge level about arguments. # Grab the gems and go to …" at bounding box center [311, 81] width 112 height 139
click at [284, 66] on div "# This is a concept challenge level about arguments. # Grab the gems and go to …" at bounding box center [311, 81] width 112 height 139
click at [283, 63] on div "# This is a concept challenge level about arguments. # Grab the gems and go to …" at bounding box center [311, 81] width 112 height 139
click at [283, 64] on div "# This is a concept challenge level about arguments. # Grab the gems and go to …" at bounding box center [311, 81] width 112 height 139
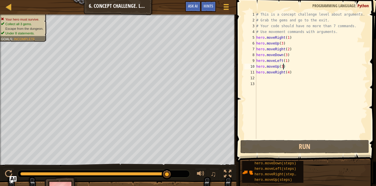
scroll to position [3, 2]
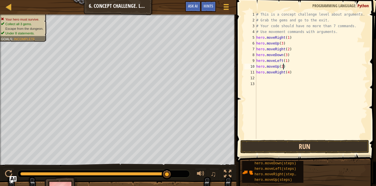
type textarea "hero.moveUp(2)"
click at [285, 148] on button "Run" at bounding box center [304, 146] width 129 height 13
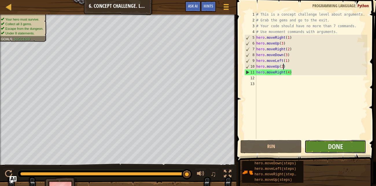
click at [351, 147] on button "Done" at bounding box center [334, 146] width 61 height 13
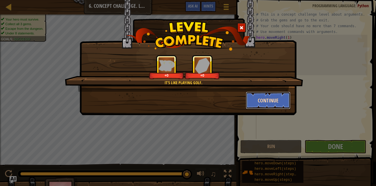
click at [281, 99] on button "Continue" at bounding box center [268, 100] width 45 height 17
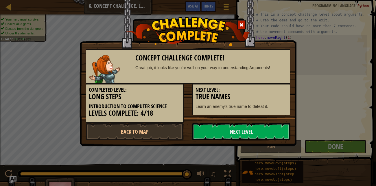
click at [287, 97] on div "Next Level: True Names Learn an enemy's true name to defeat it." at bounding box center [241, 99] width 98 height 31
click at [283, 101] on div "Next Level: True Names Learn an enemy's true name to defeat it." at bounding box center [241, 99] width 98 height 31
click at [282, 94] on h3 "True Names" at bounding box center [241, 97] width 92 height 8
click at [225, 136] on link "Next Level" at bounding box center [241, 131] width 98 height 17
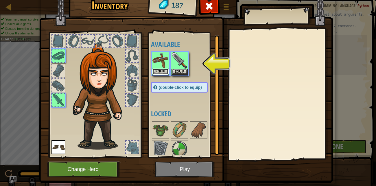
click at [159, 70] on button "Equip" at bounding box center [160, 71] width 16 height 6
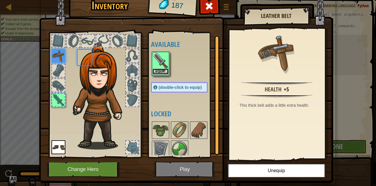
click at [160, 71] on button "Equip" at bounding box center [160, 71] width 16 height 6
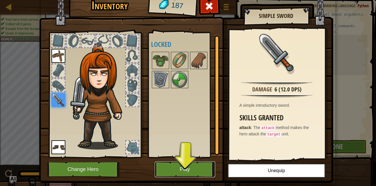
click at [170, 175] on button "Play" at bounding box center [185, 169] width 60 height 16
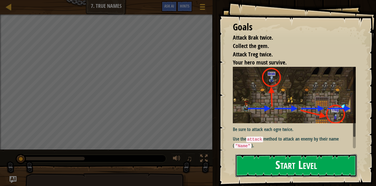
click at [338, 168] on button "Start Level" at bounding box center [296, 165] width 122 height 23
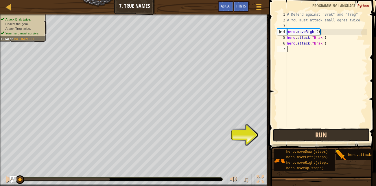
click at [351, 135] on button "Run" at bounding box center [320, 134] width 97 height 13
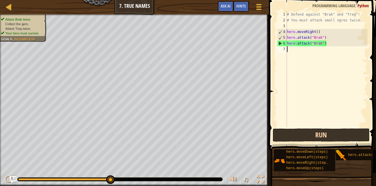
type textarea "h"
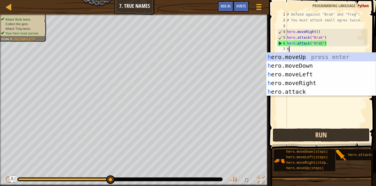
scroll to position [3, 0]
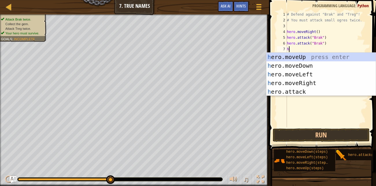
click at [303, 84] on div "h ero.moveUp press enter h ero.moveDown press enter h ero.moveLeft press enter …" at bounding box center [320, 83] width 109 height 61
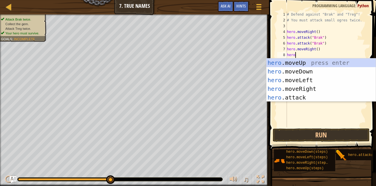
scroll to position [3, 0]
click at [303, 96] on div "hero. moveUp press enter hero. moveDown press enter hero. moveLeft press enter …" at bounding box center [320, 88] width 109 height 61
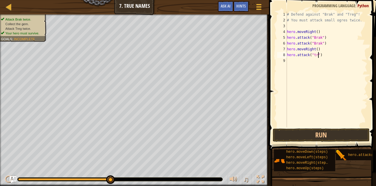
scroll to position [3, 3]
click at [321, 136] on button "Run" at bounding box center [320, 134] width 97 height 13
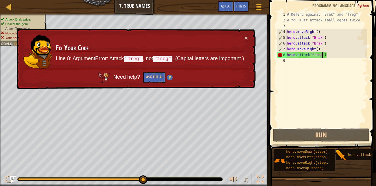
click at [315, 53] on div "# Defend against "Brak" and "Treg"! # You must attack small ogres twice. hero .…" at bounding box center [325, 75] width 81 height 127
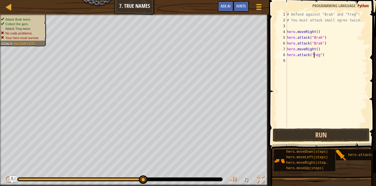
scroll to position [3, 2]
click at [318, 46] on div "# Defend against "Brak" and "Treg"! # You must attack small ogres twice. hero .…" at bounding box center [325, 75] width 81 height 127
click at [328, 132] on button "Run" at bounding box center [320, 134] width 97 height 13
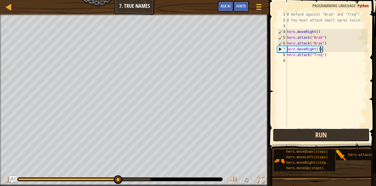
click at [335, 133] on button "Run" at bounding box center [320, 134] width 97 height 13
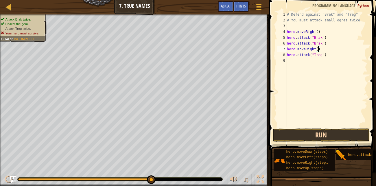
type textarea "hero.moveRight(2)"
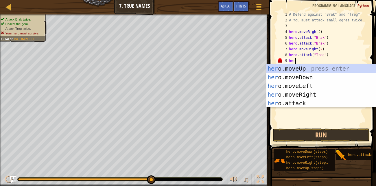
scroll to position [3, 0]
type textarea "h"
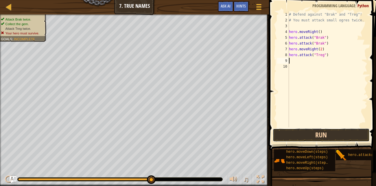
click at [344, 133] on button "Run" at bounding box center [320, 134] width 97 height 13
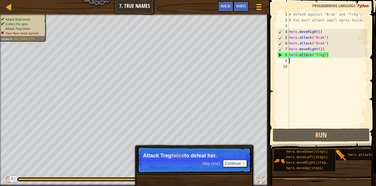
click at [328, 52] on div "# Defend against "Brak" and "Treg"! # You must attack small ogres twice. hero .…" at bounding box center [327, 75] width 80 height 127
click at [328, 53] on div "# Defend against "Brak" and "Treg"! # You must attack small ogres twice. hero .…" at bounding box center [327, 75] width 80 height 127
type textarea "hero.attack("Treg")"
click at [292, 63] on div "# Defend against "Brak" and "Treg"! # You must attack small ogres twice. hero .…" at bounding box center [327, 75] width 80 height 127
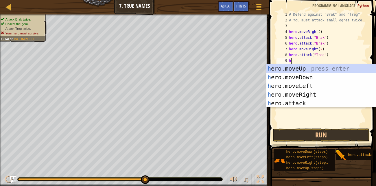
click at [305, 104] on div "h ero.moveUp press enter h ero.moveDown press enter h ero.moveLeft press enter …" at bounding box center [320, 94] width 109 height 61
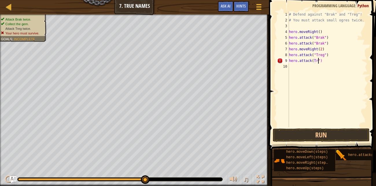
scroll to position [3, 3]
type textarea "hero.attack(Treg")"
click at [290, 68] on div "# Defend against "Brak" and "Treg"! # You must attack small ogres twice. hero .…" at bounding box center [327, 75] width 80 height 127
click at [300, 66] on div "# Defend against "Brak" and "Treg"! # You must attack small ogres twice. hero .…" at bounding box center [327, 75] width 80 height 127
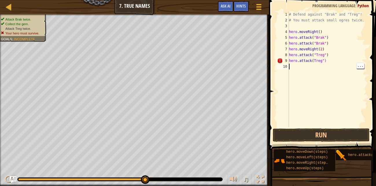
click at [326, 62] on div "# Defend against "Brak" and "Treg"! # You must attack small ogres twice. hero .…" at bounding box center [327, 75] width 80 height 127
click at [323, 62] on div "# Defend against "Brak" and "Treg"! # You must attack small ogres twice. hero .…" at bounding box center [327, 75] width 80 height 127
click at [313, 60] on div "# Defend against "Brak" and "Treg"! # You must attack small ogres twice. hero .…" at bounding box center [327, 75] width 80 height 127
type textarea "hero.attack("Treg")"
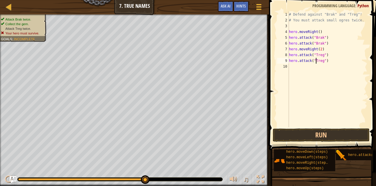
click at [293, 66] on div "# Defend against "Brak" and "Treg"! # You must attack small ogres twice. hero .…" at bounding box center [327, 75] width 80 height 127
type textarea "h"
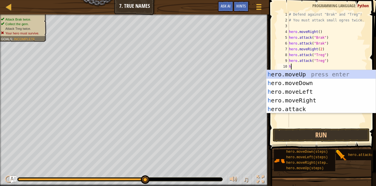
click at [305, 100] on div "h ero.moveUp press enter h ero.moveDown press enter h ero.moveLeft press enter …" at bounding box center [320, 100] width 109 height 61
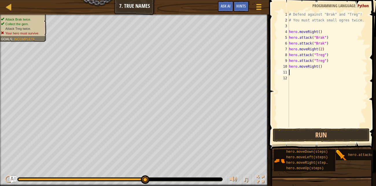
click at [319, 64] on div "# Defend against "Brak" and "Treg"! # You must attack small ogres twice. hero .…" at bounding box center [327, 75] width 80 height 127
type textarea "hero.moveRight(1)"
click at [325, 133] on button "Run" at bounding box center [320, 134] width 97 height 13
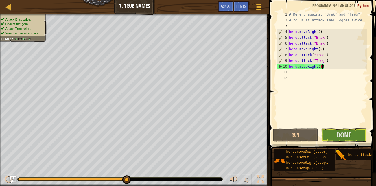
click at [345, 127] on span at bounding box center [323, 66] width 112 height 167
click at [356, 134] on button "Done" at bounding box center [344, 134] width 46 height 13
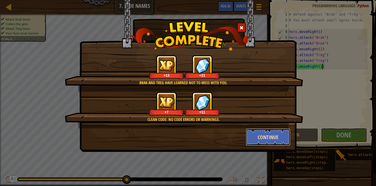
click at [279, 136] on button "Continue" at bounding box center [268, 136] width 45 height 17
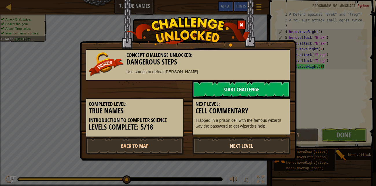
click at [281, 141] on link "Next Level" at bounding box center [241, 145] width 98 height 17
click at [279, 141] on link "Next Level" at bounding box center [241, 145] width 98 height 17
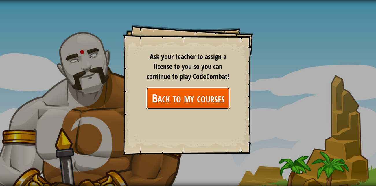
click at [164, 94] on link "Back to my courses" at bounding box center [188, 98] width 84 height 22
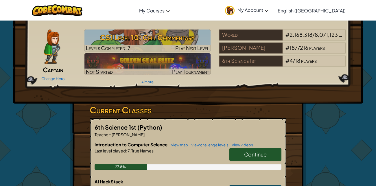
scroll to position [18, 0]
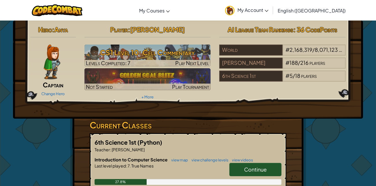
click at [237, 165] on link "Continue" at bounding box center [255, 169] width 52 height 13
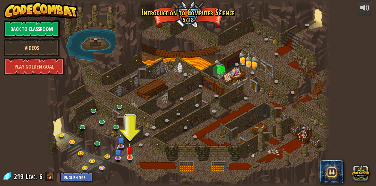
click at [127, 155] on img at bounding box center [129, 149] width 7 height 15
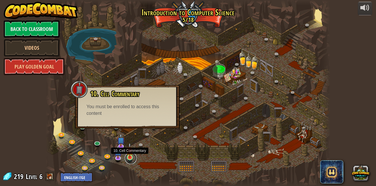
click at [127, 158] on link at bounding box center [131, 158] width 12 height 12
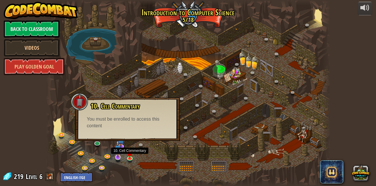
click at [116, 157] on img at bounding box center [118, 149] width 8 height 18
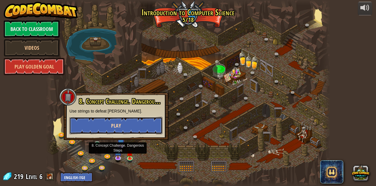
click at [114, 128] on span "Play" at bounding box center [116, 125] width 10 height 7
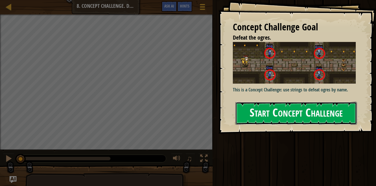
click at [334, 108] on button "Start Concept Challenge" at bounding box center [296, 113] width 122 height 23
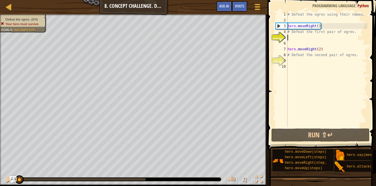
scroll to position [3, 0]
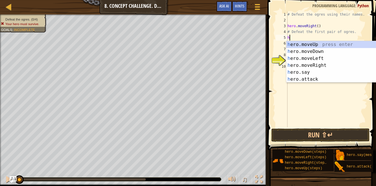
click at [311, 80] on div "h ero.moveUp press enter h ero.moveDown press enter h ero.moveLeft press enter …" at bounding box center [340, 68] width 109 height 55
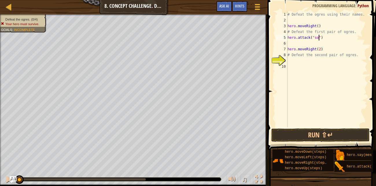
scroll to position [3, 3]
type textarea "hero.attack("sog")"
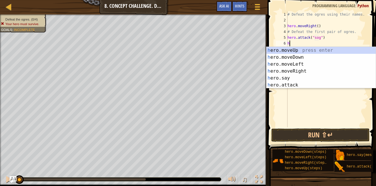
click at [294, 85] on div "h ero.moveUp press enter h ero.moveDown press enter h ero.moveLeft press enter …" at bounding box center [320, 74] width 109 height 55
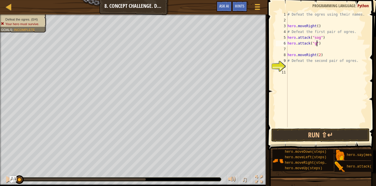
scroll to position [3, 2]
type textarea "hero.attack("gos")"
click at [289, 52] on div "# Defeat the ogres using their names. hero . moveRight ( ) # Defeat the first p…" at bounding box center [326, 75] width 81 height 127
type textarea "hero.moveRight(2)"
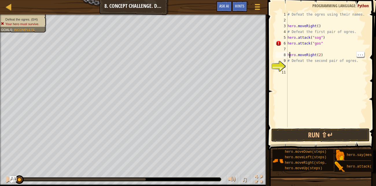
click at [292, 48] on div "# Defeat the ogres using their names. hero . moveRight ( ) # Defeat the first p…" at bounding box center [326, 75] width 81 height 127
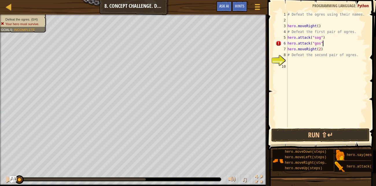
click at [317, 54] on div "# Defeat the ogres using their names. hero . moveRight ( ) # Defeat the first p…" at bounding box center [326, 75] width 81 height 127
type textarea "# Defeat the second pair of ogres."
click at [289, 53] on div "# Defeat the ogres using their names. hero . moveRight ( ) # Defeat the first p…" at bounding box center [326, 75] width 81 height 127
click at [293, 62] on div "# Defeat the ogres using their names. hero . moveRight ( ) # Defeat the first p…" at bounding box center [326, 75] width 81 height 127
click at [294, 54] on div "# Defeat the ogres using their names. hero . moveRight ( ) # Defeat the first p…" at bounding box center [326, 75] width 81 height 127
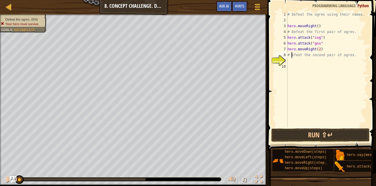
click at [359, 57] on div "# Defeat the ogres using their names. hero . moveRight ( ) # Defeat the first p…" at bounding box center [326, 75] width 81 height 127
type textarea "#"
click at [315, 41] on div "# Defeat the ogres using their names. hero . moveRight ( ) # Defeat the first p…" at bounding box center [325, 75] width 83 height 127
type textarea "hero.attack("Gos""
